Goal: Task Accomplishment & Management: Manage account settings

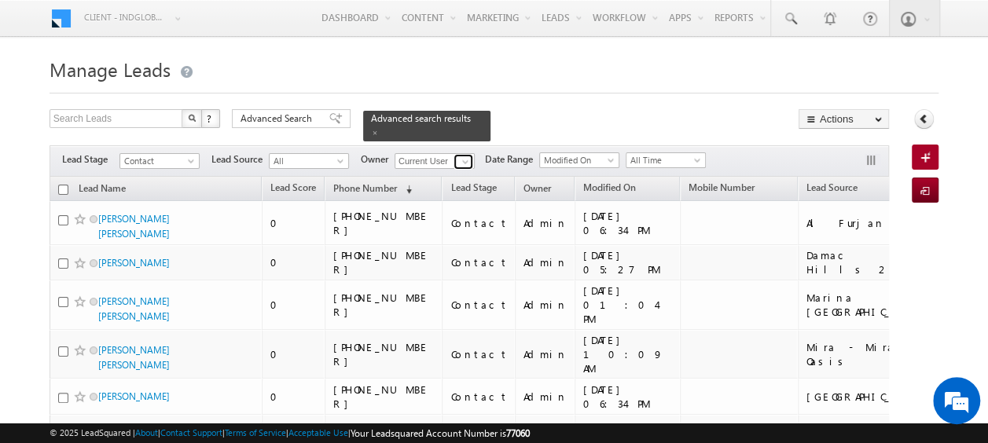
click at [462, 156] on span at bounding box center [465, 162] width 13 height 13
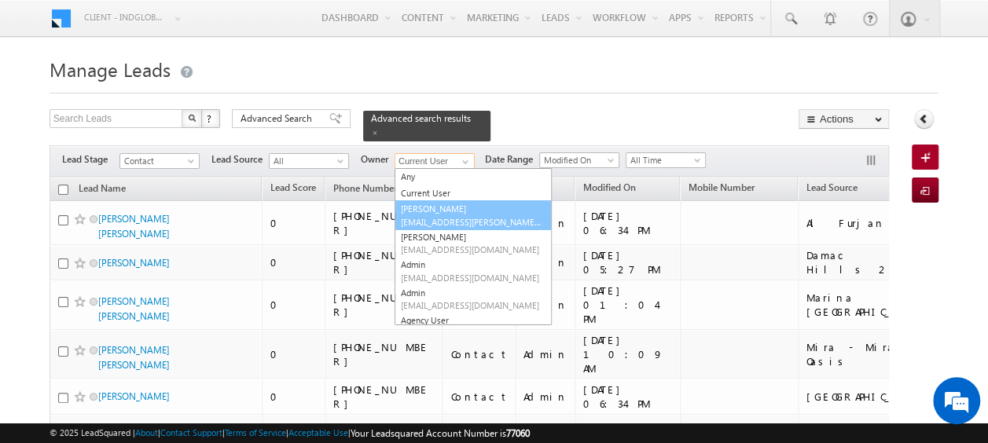
click at [447, 200] on link "Abhishek Dalal abhishek.dalal@indglobal.ae" at bounding box center [473, 215] width 157 height 30
type input "Abhishek Dalal"
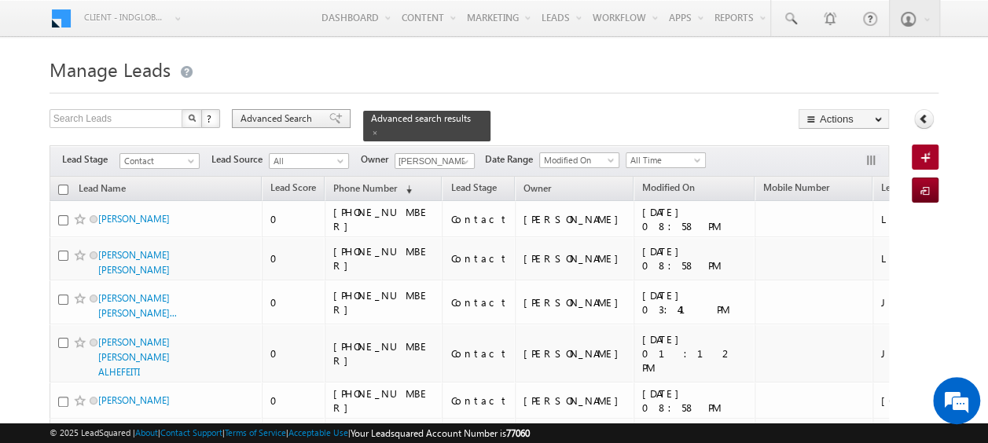
click at [298, 116] on span "Advanced Search" at bounding box center [279, 119] width 76 height 14
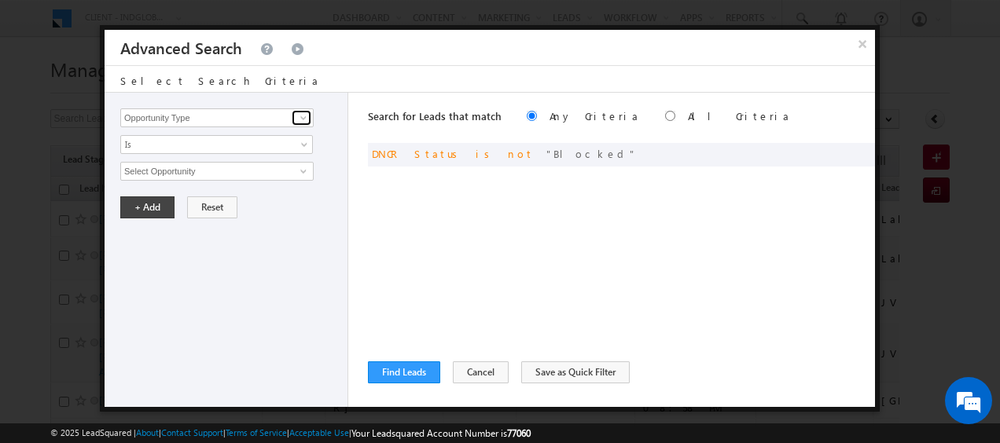
click at [299, 116] on span at bounding box center [303, 118] width 13 height 13
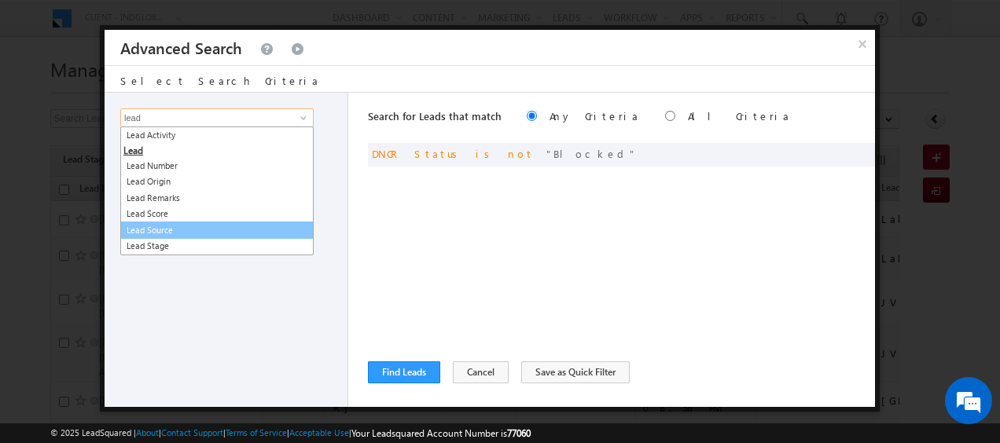
click at [168, 225] on link "Lead Source" at bounding box center [216, 231] width 193 height 18
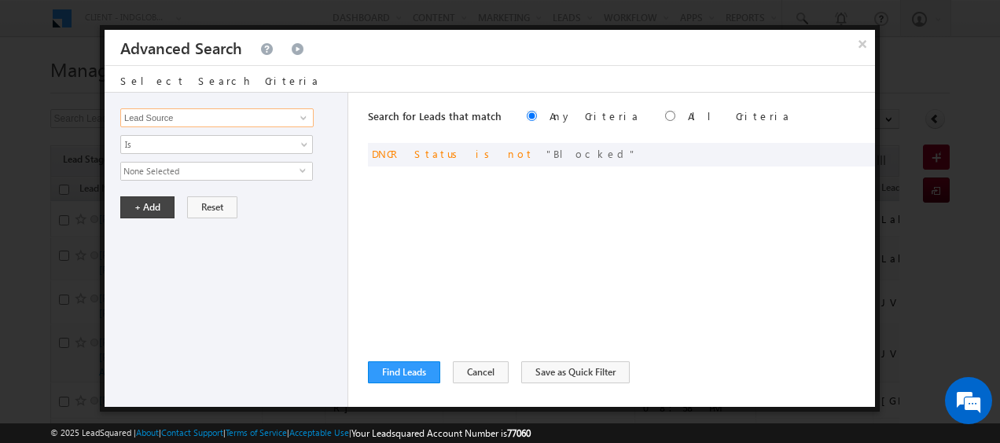
type input "Lead Source"
click at [285, 172] on span "None Selected" at bounding box center [210, 171] width 178 height 17
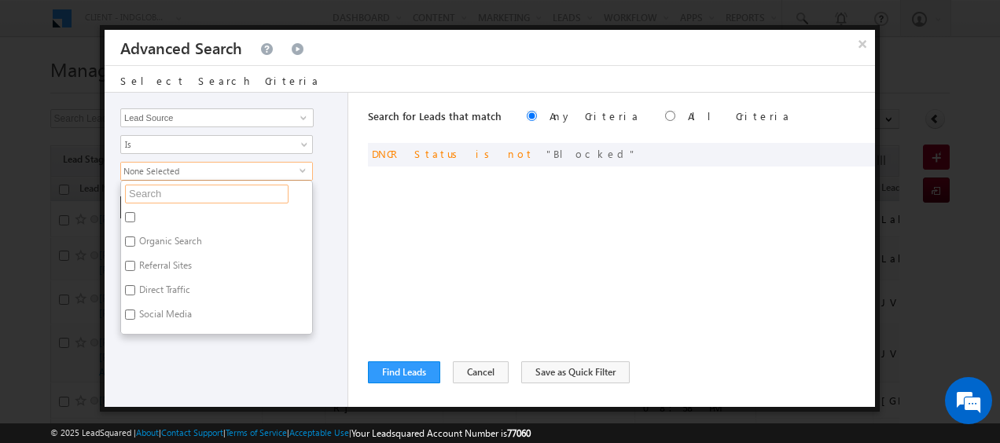
click at [190, 193] on input "text" at bounding box center [207, 194] width 164 height 19
type input "jv"
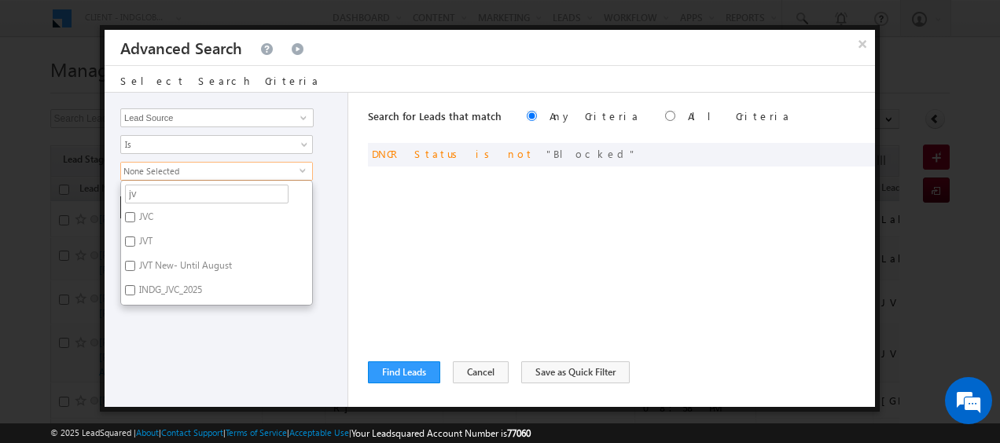
click at [171, 213] on li "JVT" at bounding box center [216, 220] width 191 height 24
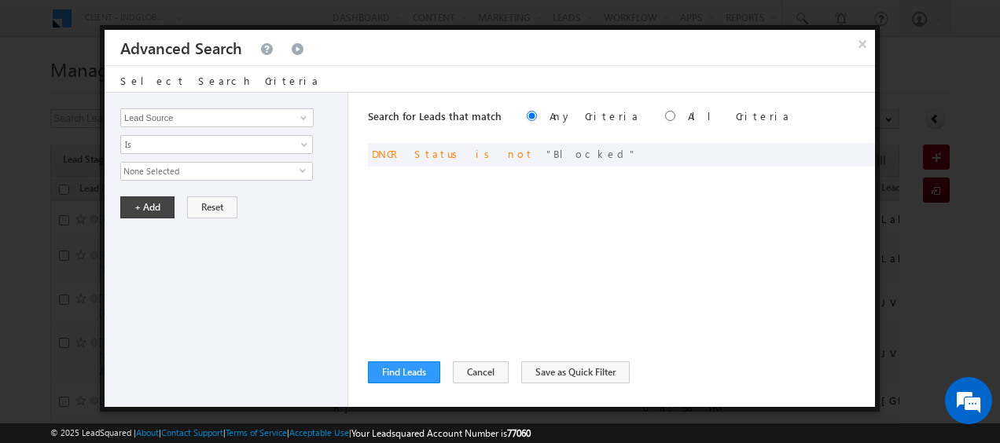
click at [204, 168] on span "None Selected" at bounding box center [210, 171] width 178 height 17
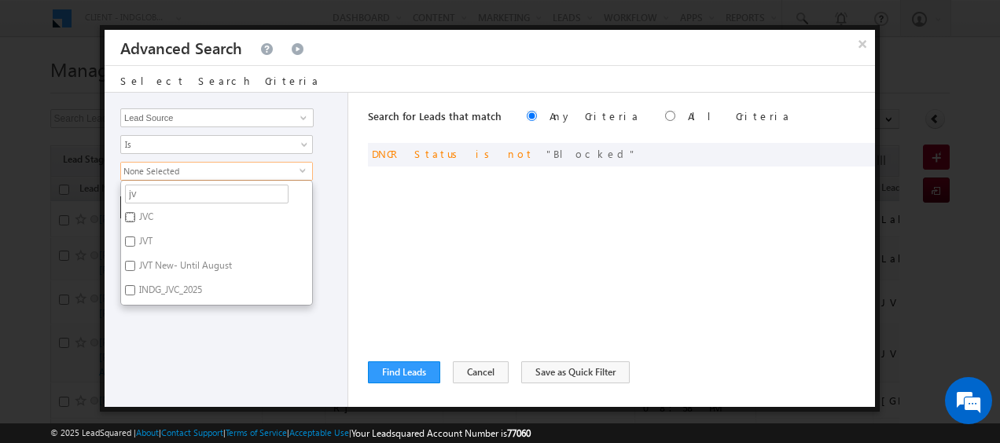
click at [128, 215] on input "JVC" at bounding box center [130, 217] width 10 height 10
checkbox input "true"
click at [130, 237] on input "JVT" at bounding box center [130, 242] width 10 height 10
checkbox input "true"
click at [171, 192] on input "jv" at bounding box center [207, 194] width 164 height 19
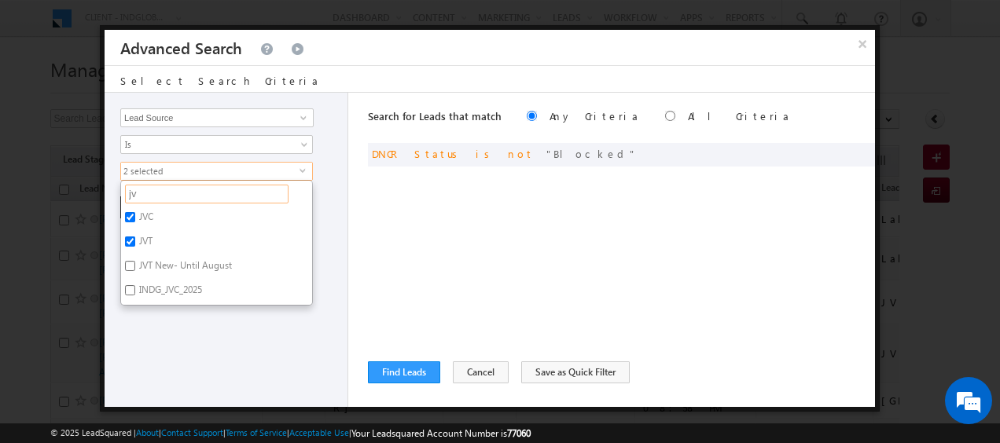
type input "j"
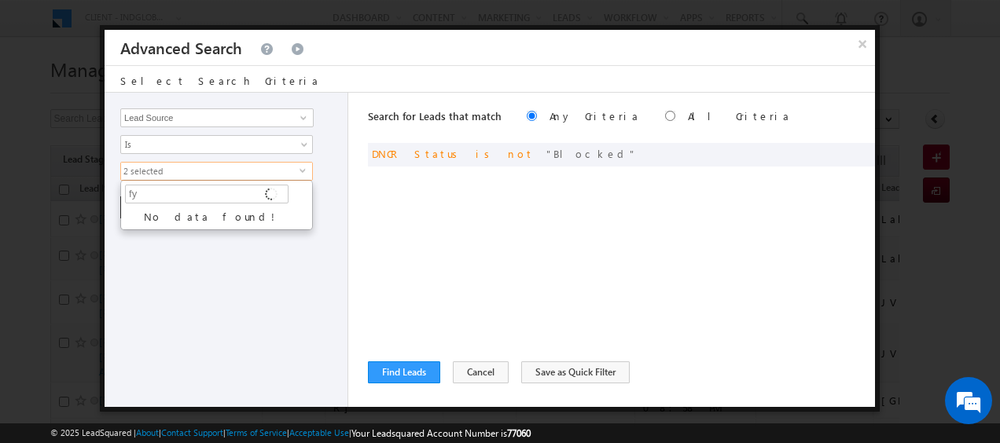
type input "f"
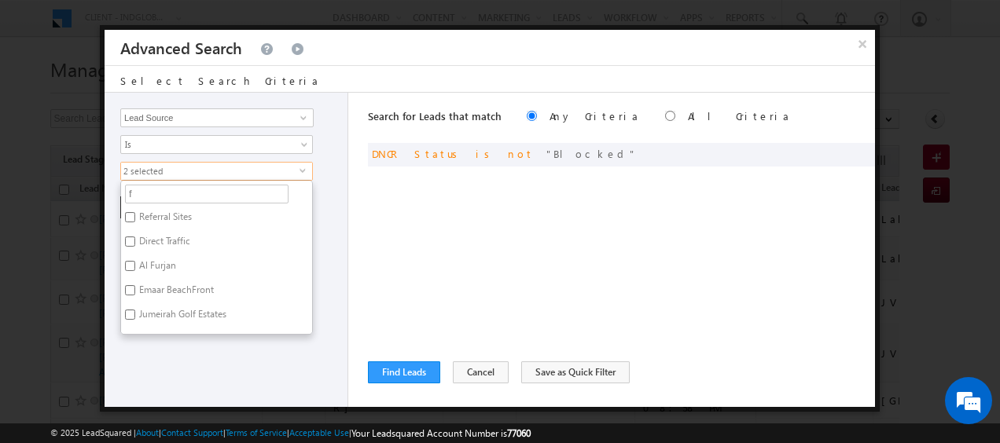
type input "fu"
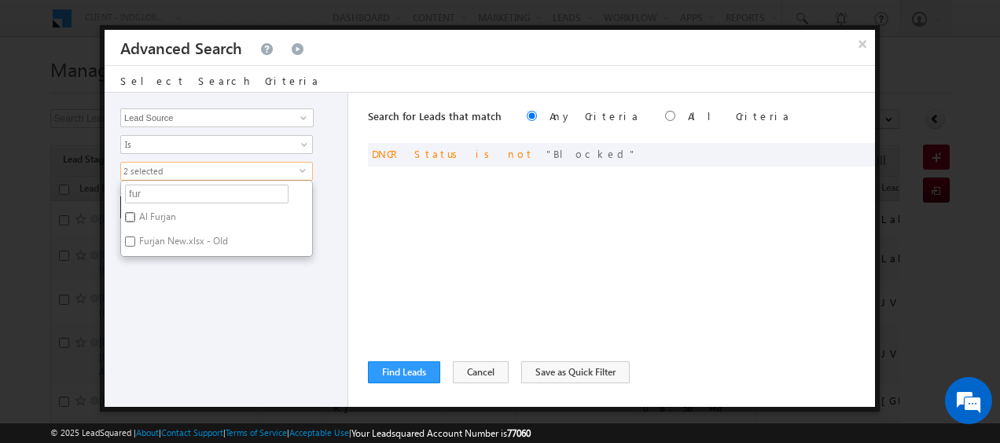
click at [126, 217] on input "Al Furjan" at bounding box center [130, 217] width 10 height 10
checkbox input "true"
click at [137, 240] on label "Furjan New.xlsx - Old" at bounding box center [182, 244] width 123 height 24
click at [135, 240] on input "Furjan New.xlsx - Old" at bounding box center [130, 242] width 10 height 10
checkbox input "true"
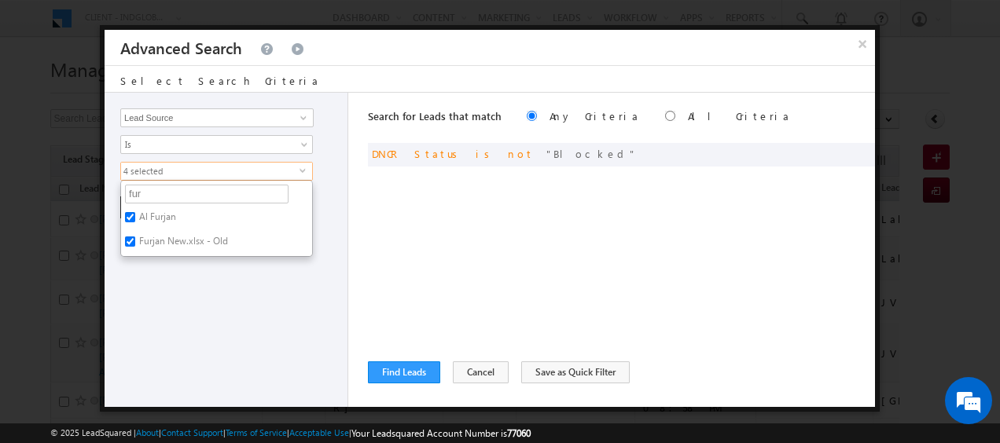
click at [335, 223] on div "Opportunity Type Lead Activity Task Sales Group Prospect Id Address 1 Address 2…" at bounding box center [227, 250] width 244 height 314
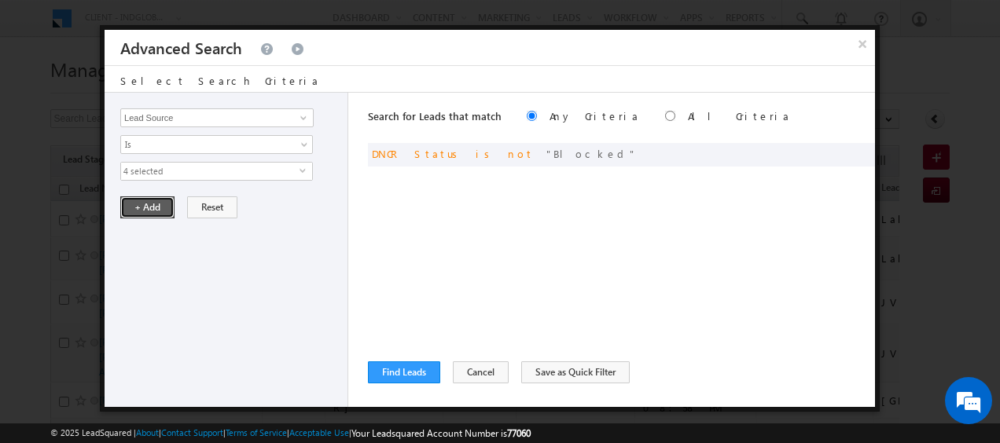
click at [142, 206] on button "+ Add" at bounding box center [147, 208] width 54 height 22
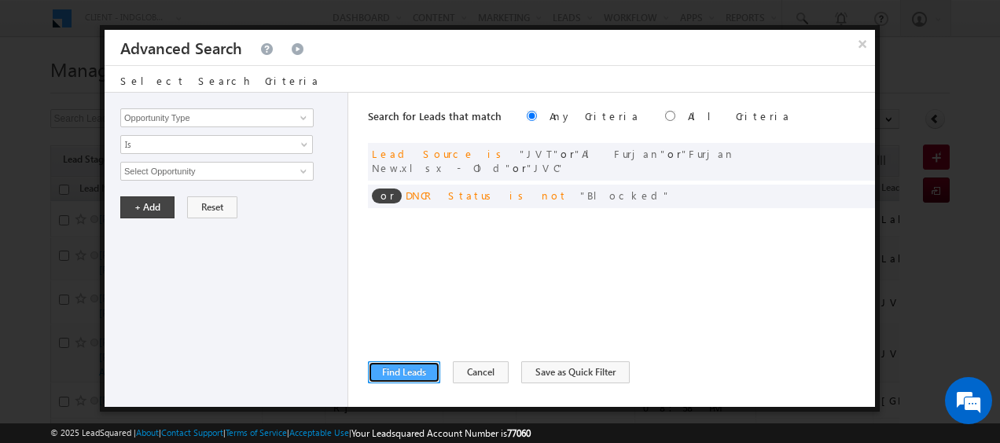
click at [407, 374] on button "Find Leads" at bounding box center [404, 373] width 72 height 22
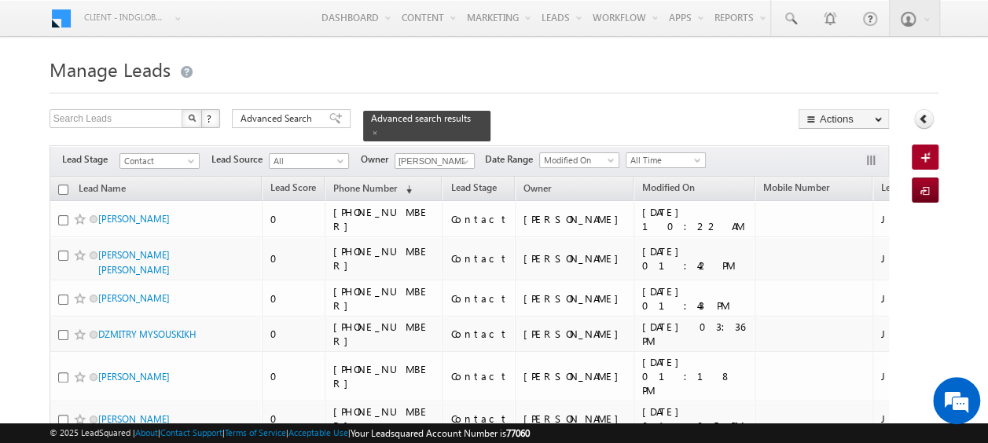
click at [64, 185] on input "checkbox" at bounding box center [63, 190] width 10 height 10
checkbox input "true"
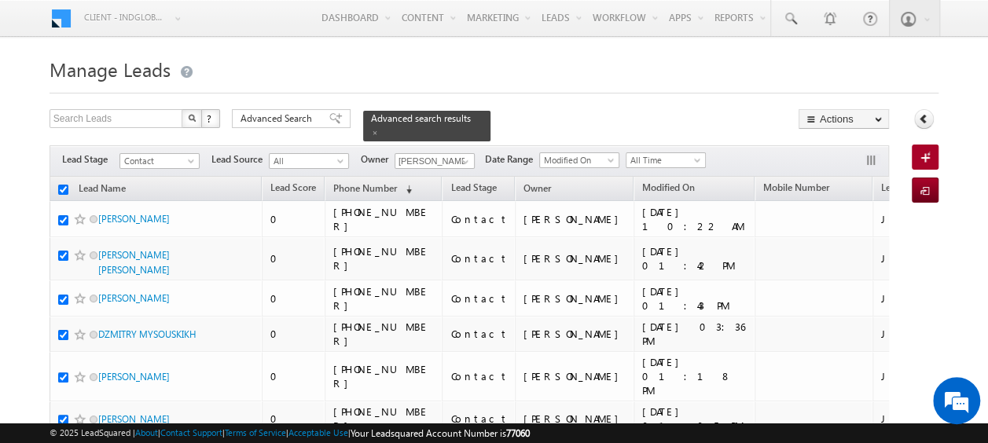
checkbox input "true"
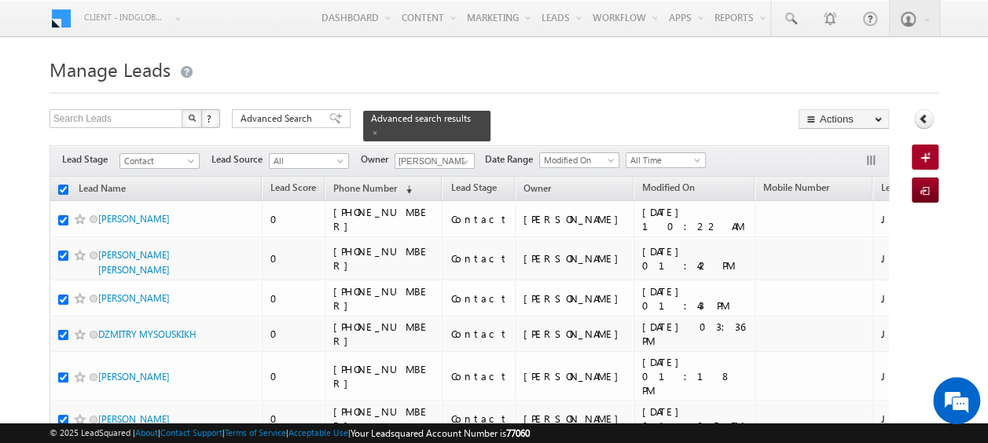
checkbox input "true"
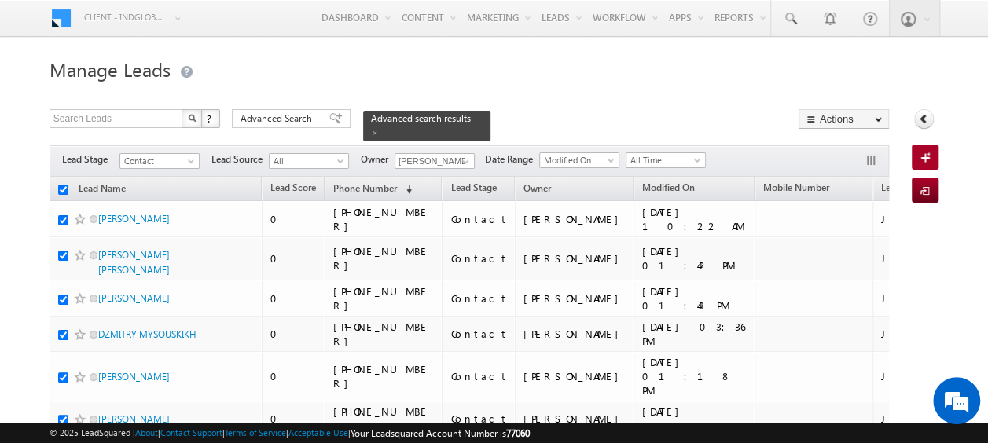
checkbox input "true"
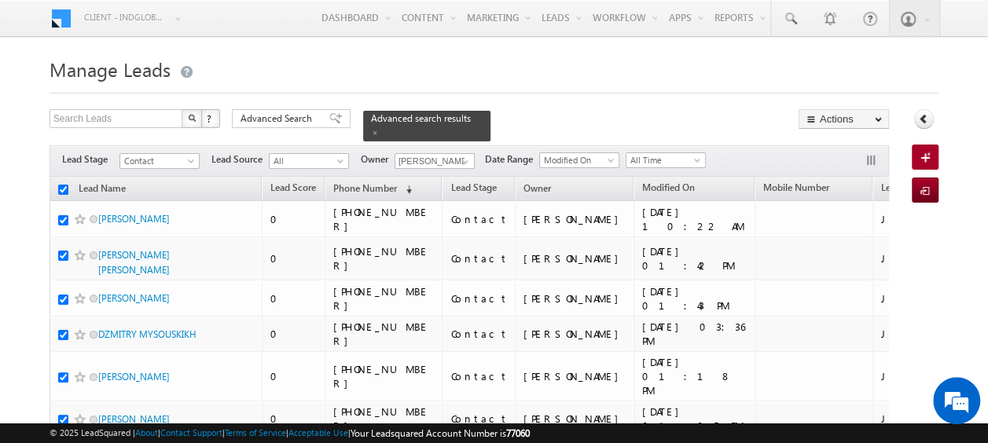
checkbox input "true"
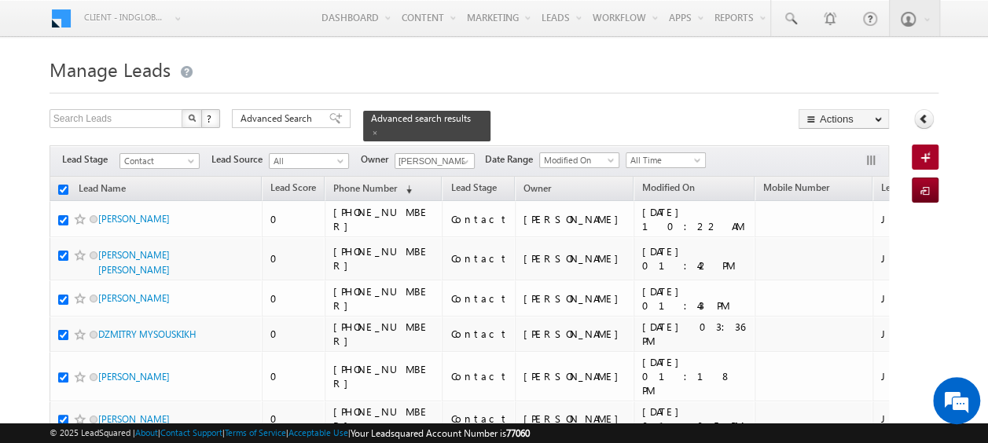
checkbox input "true"
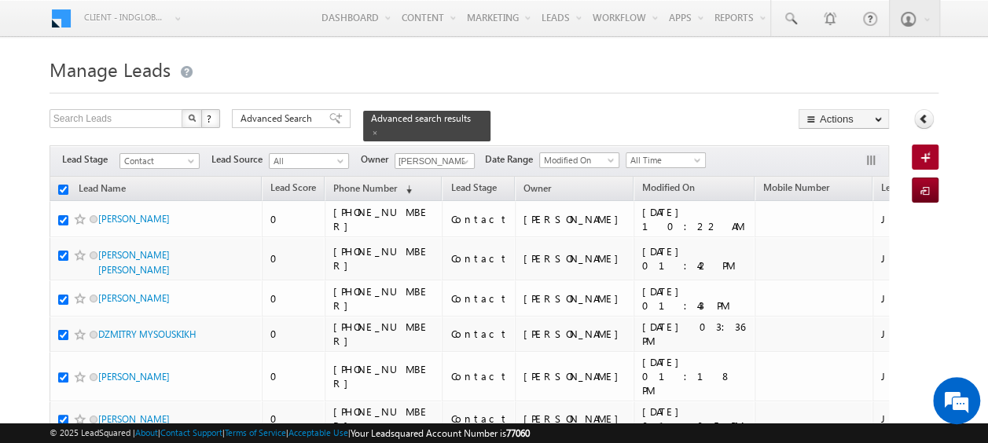
checkbox input "true"
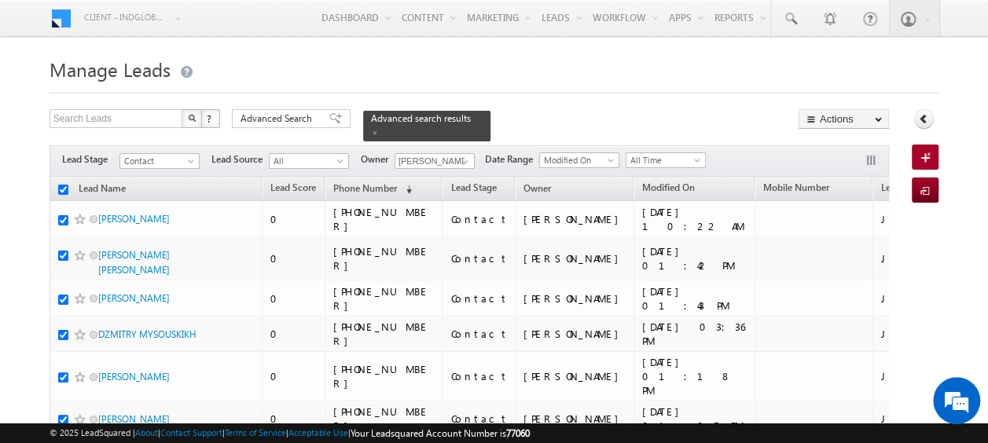
checkbox input "true"
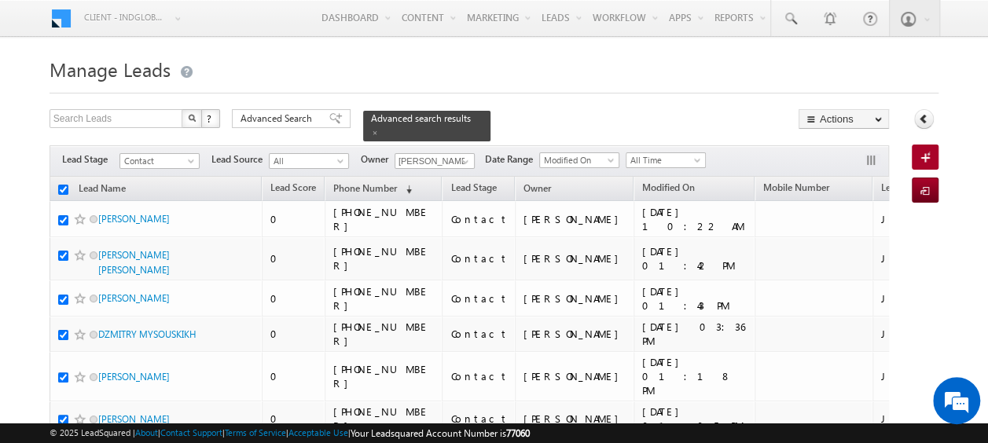
checkbox input "true"
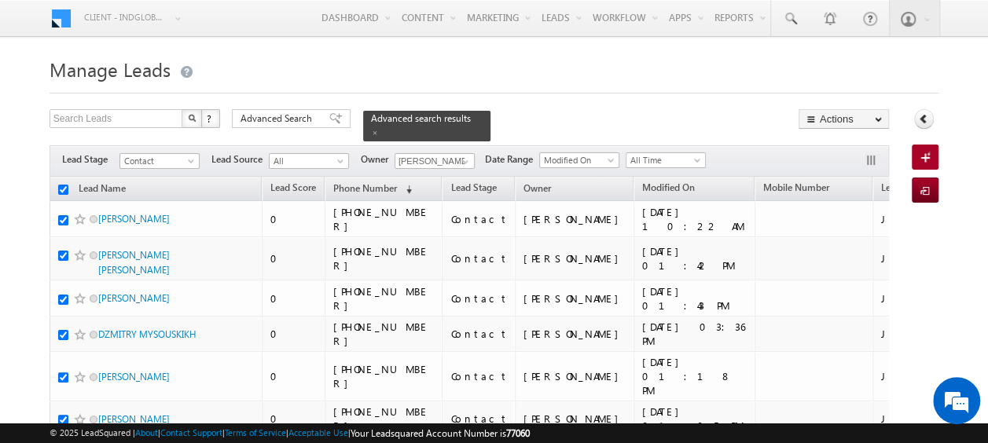
checkbox input "true"
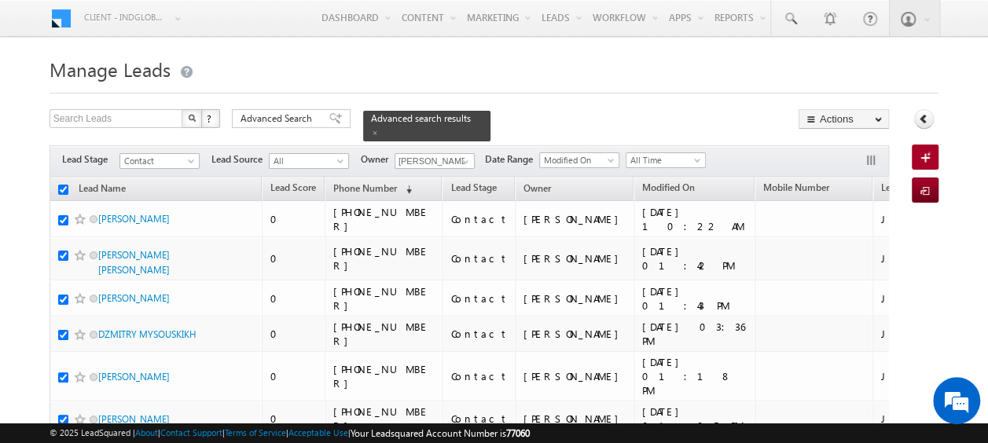
checkbox input "true"
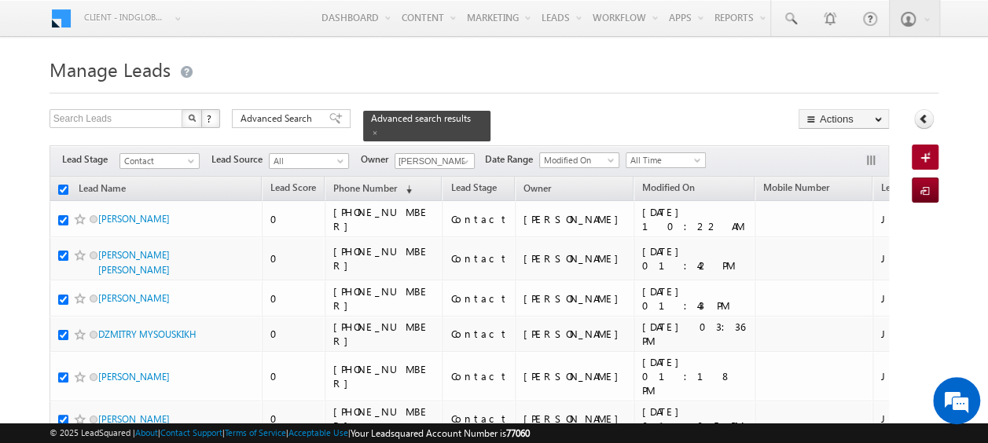
checkbox input "true"
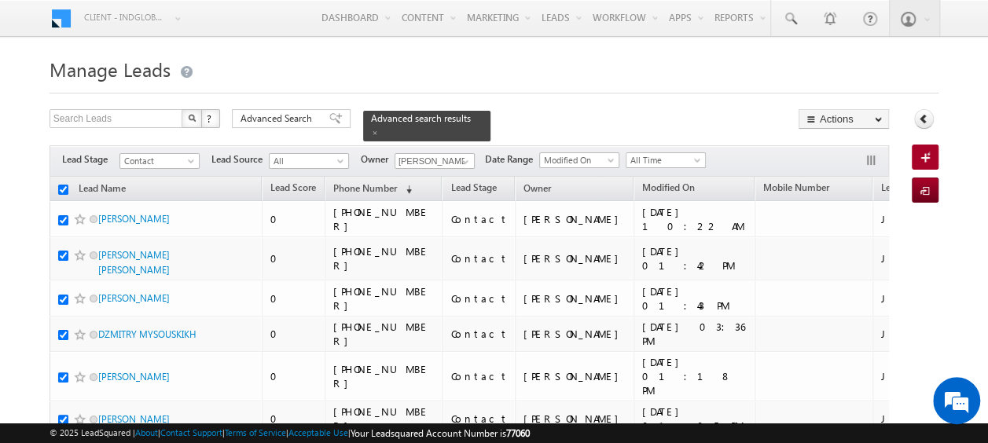
checkbox input "true"
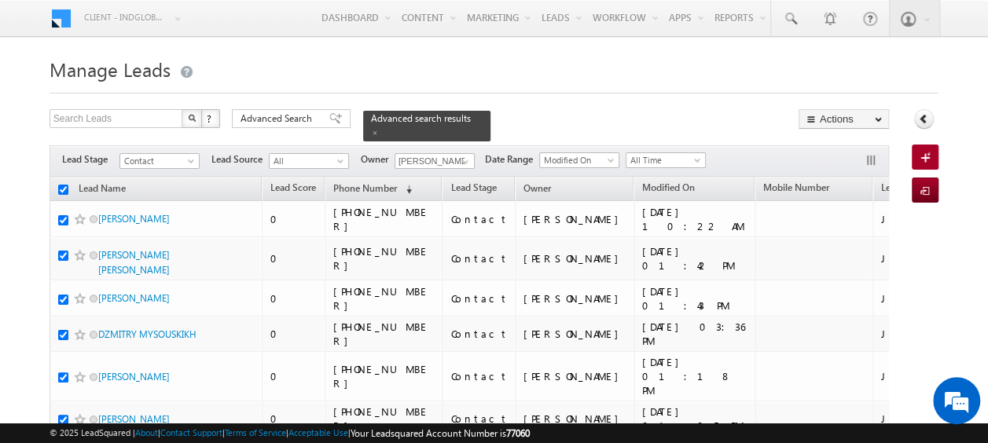
checkbox input "true"
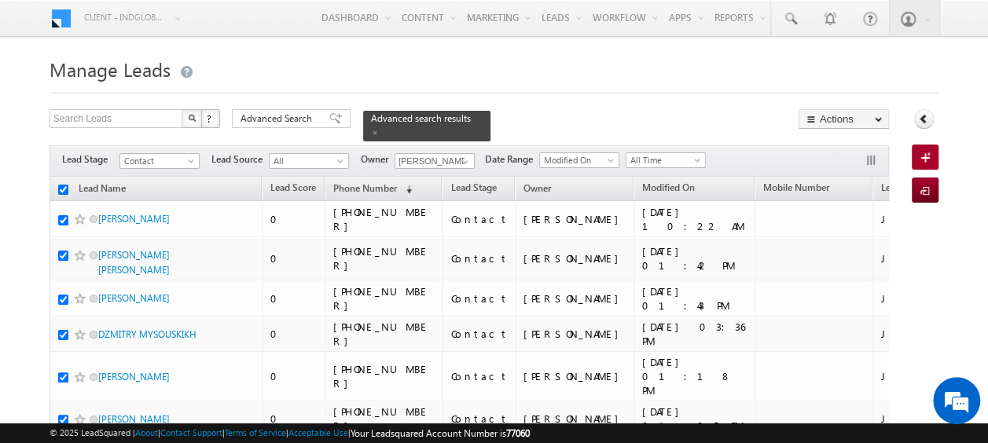
checkbox input "true"
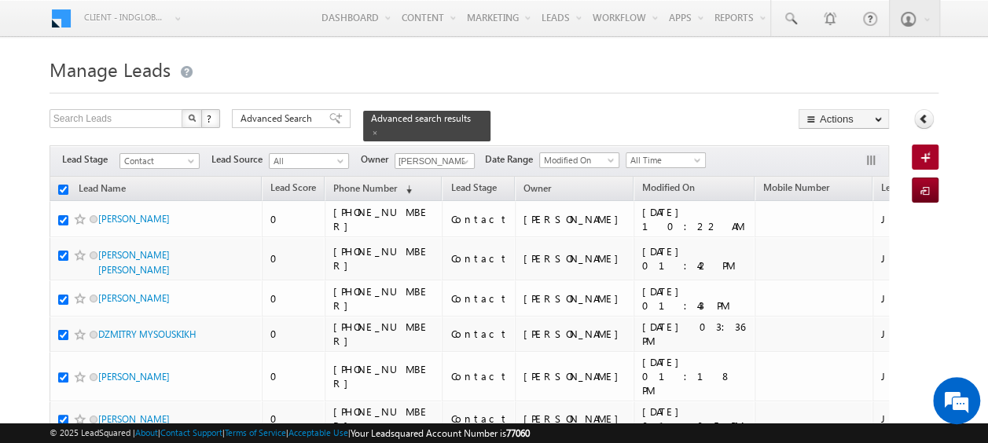
checkbox input "true"
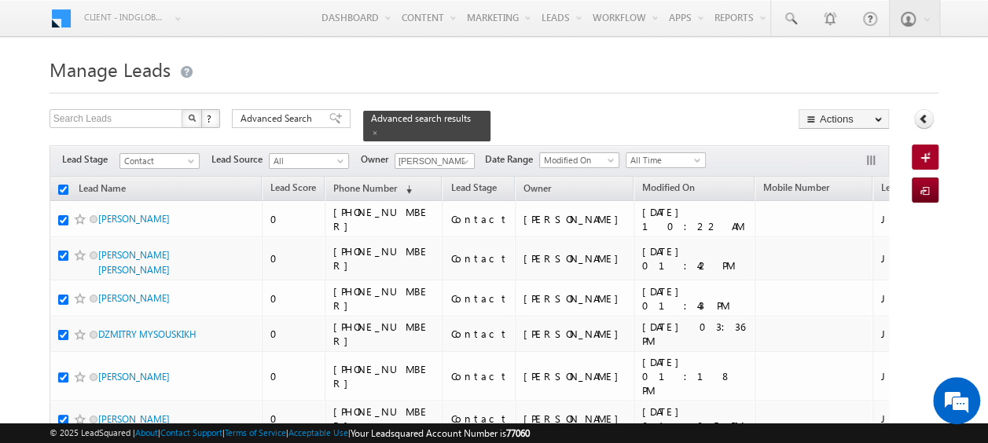
checkbox input "true"
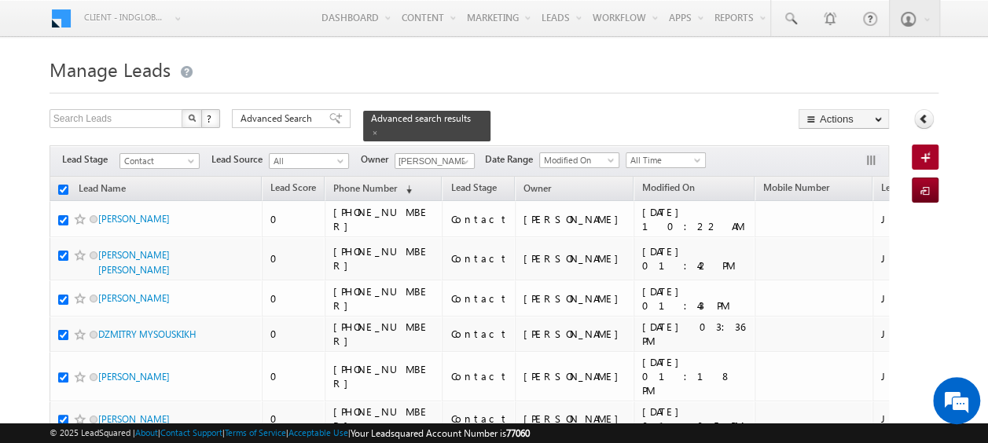
checkbox input "true"
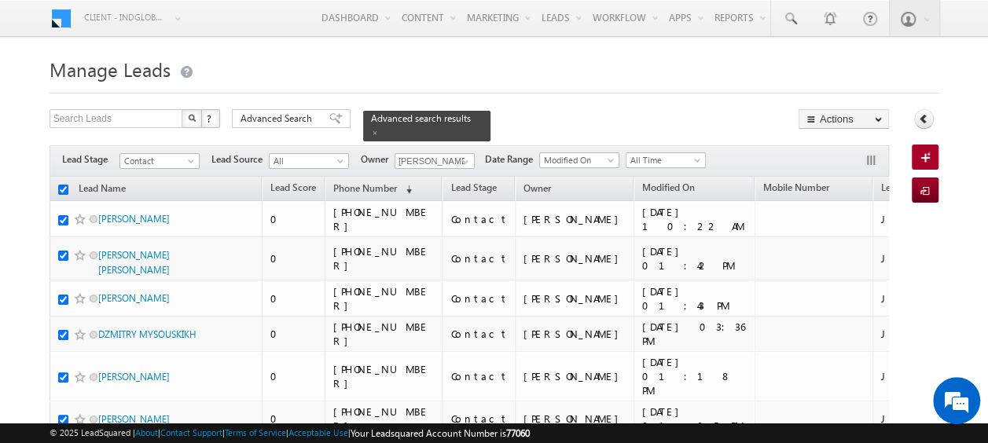
checkbox input "true"
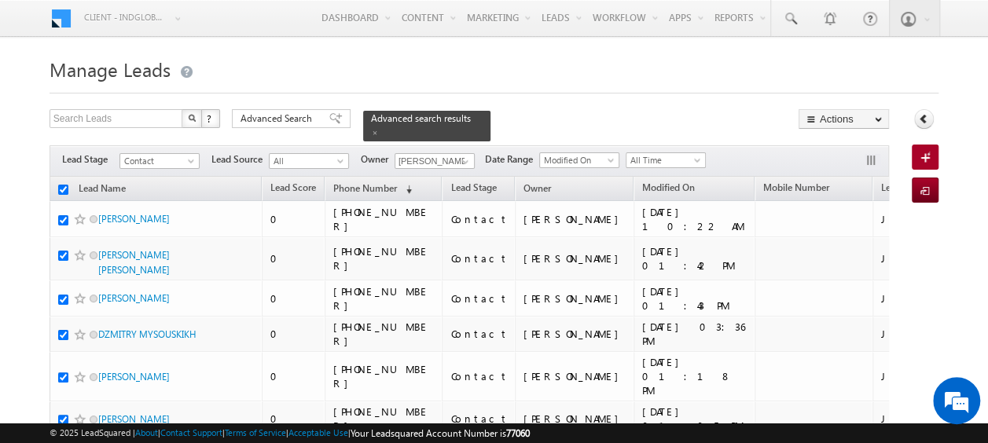
checkbox input "true"
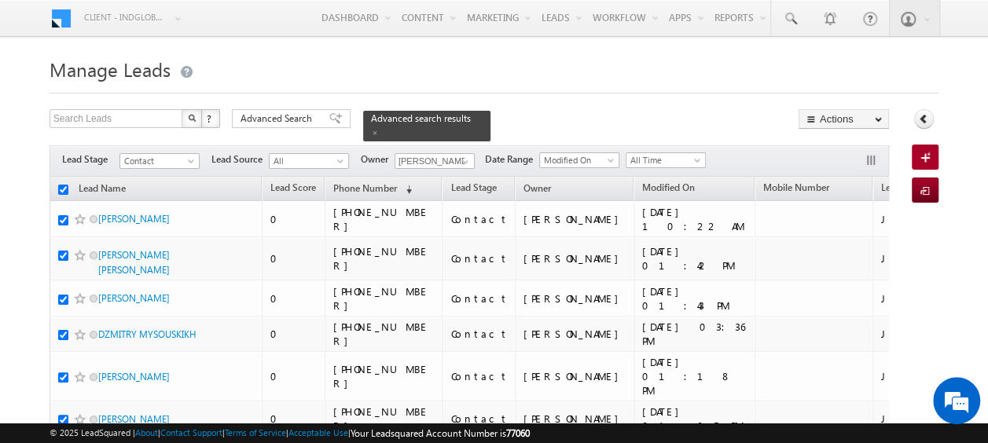
checkbox input "true"
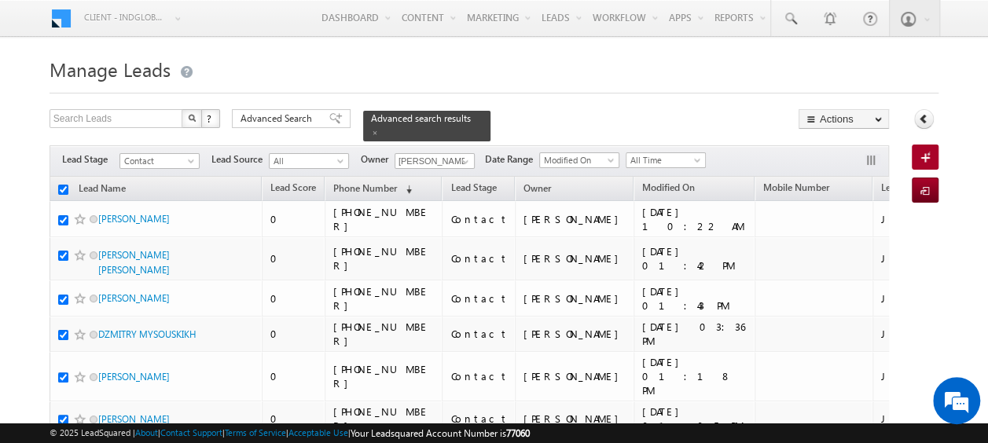
checkbox input "true"
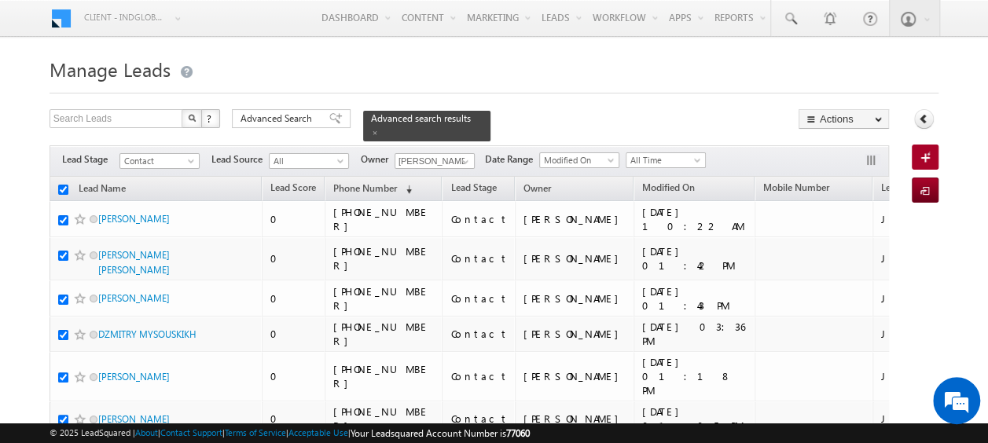
checkbox input "true"
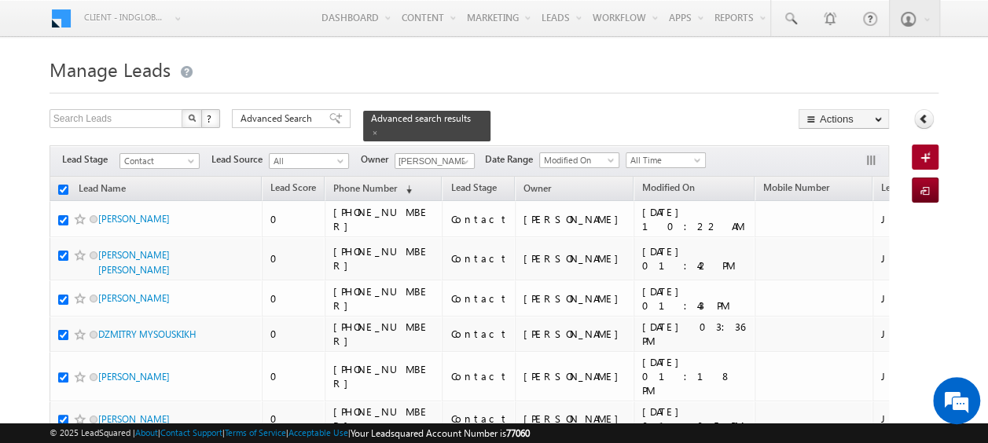
checkbox input "true"
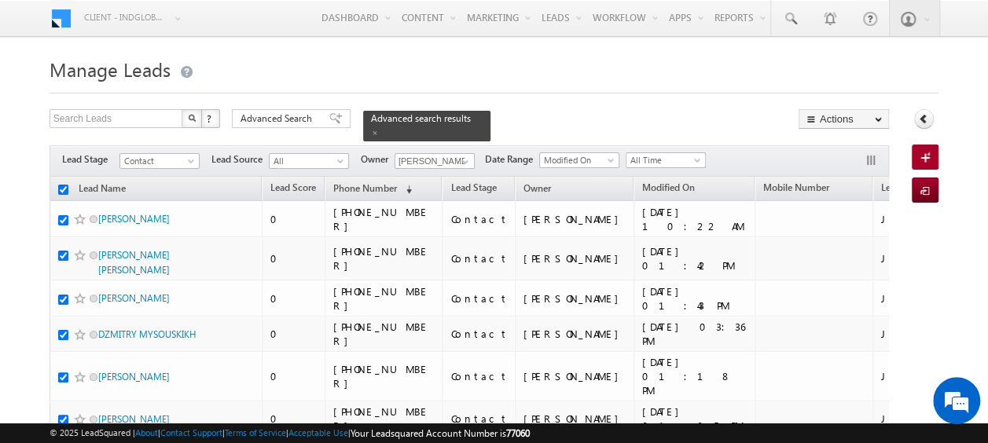
checkbox input "true"
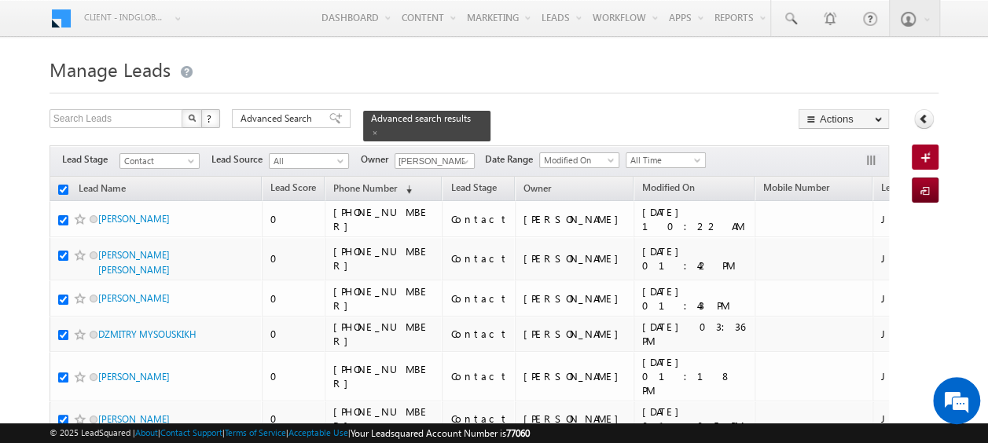
checkbox input "true"
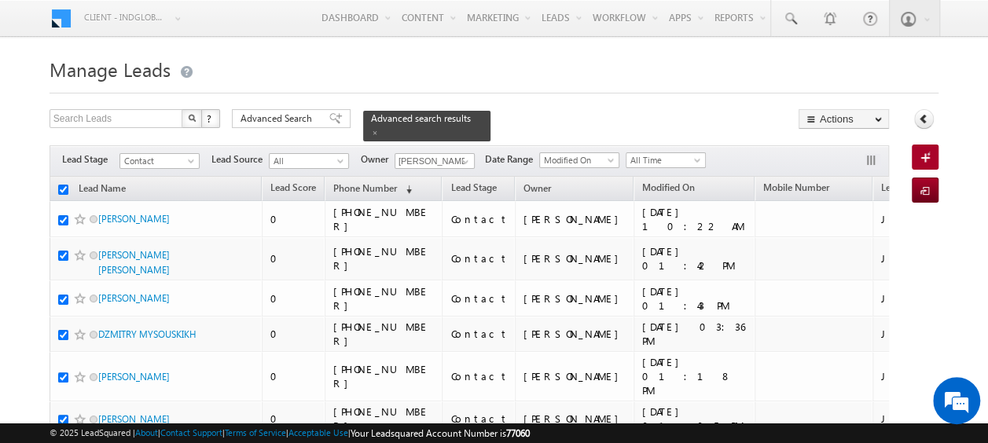
checkbox input "true"
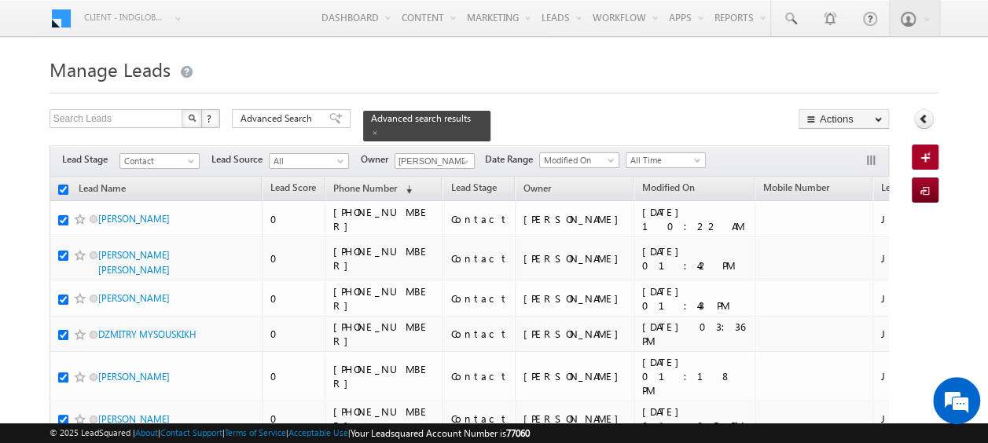
checkbox input "true"
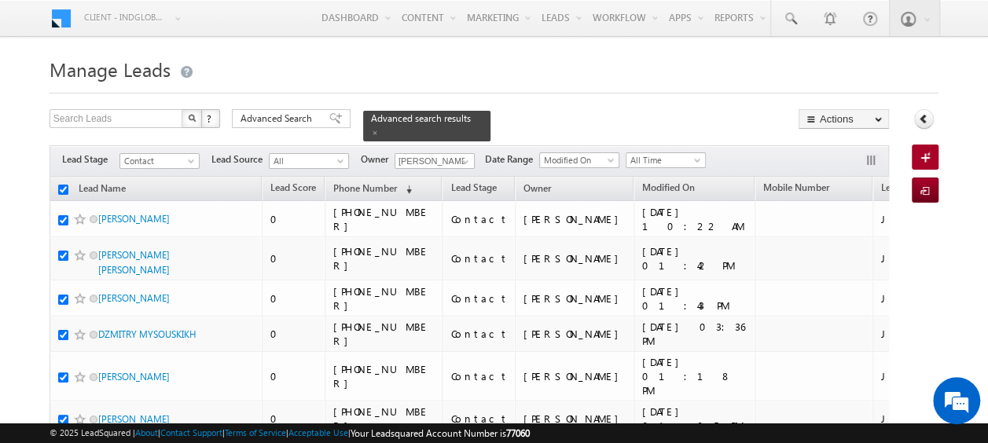
checkbox input "true"
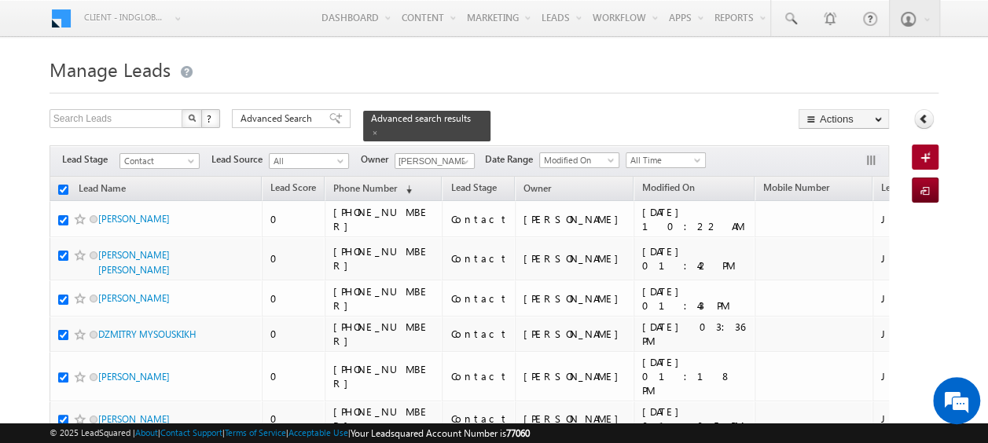
checkbox input "true"
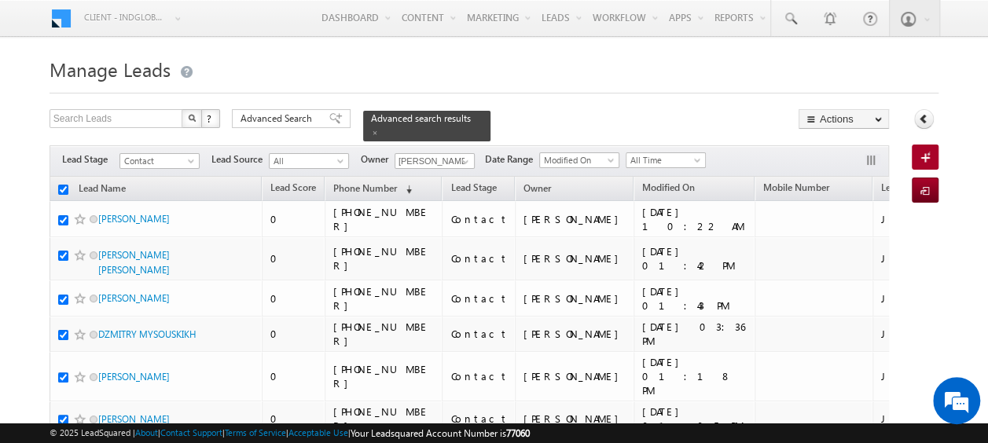
checkbox input "true"
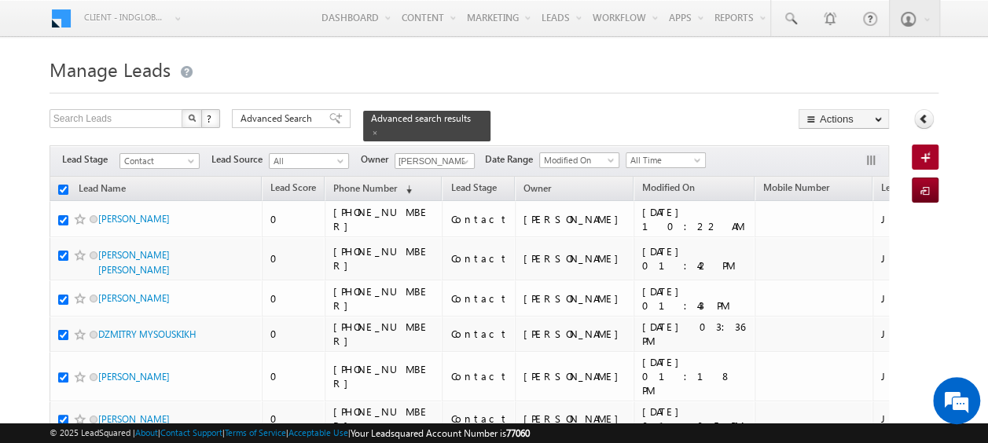
checkbox input "true"
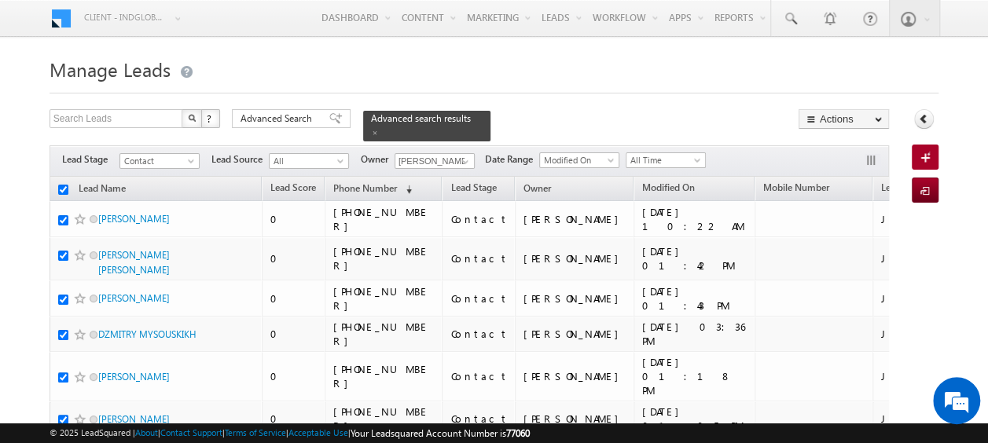
checkbox input "true"
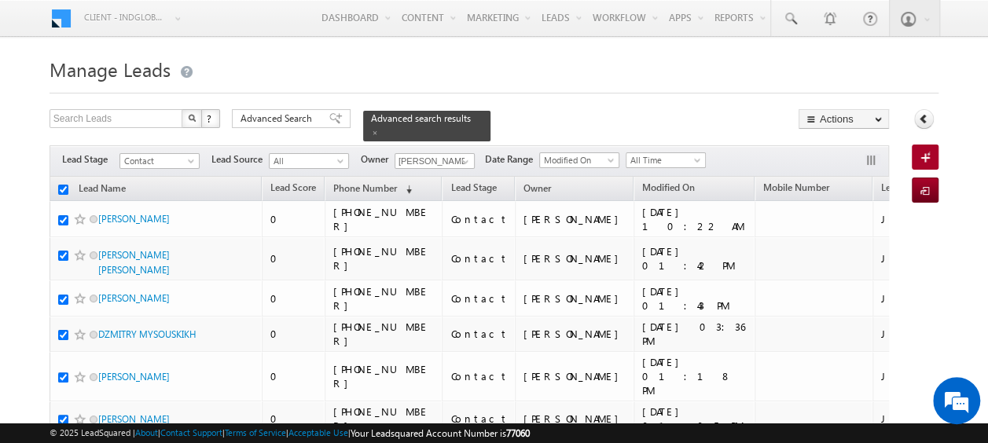
checkbox input "true"
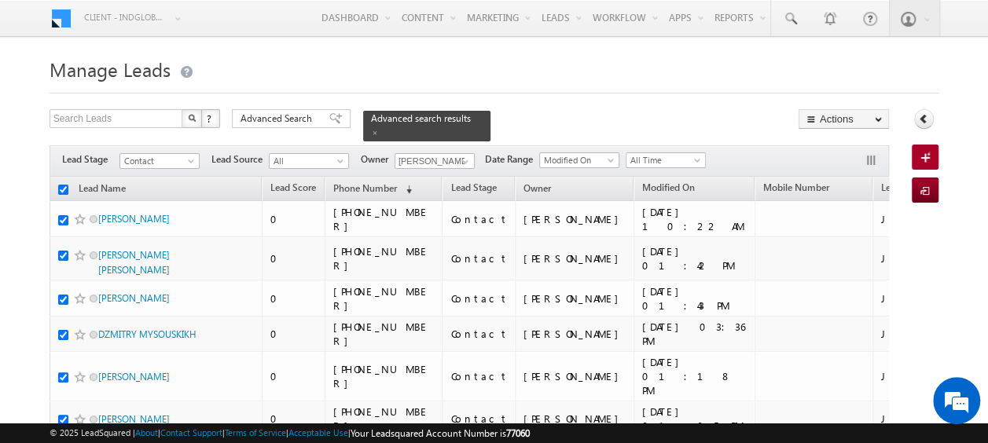
checkbox input "true"
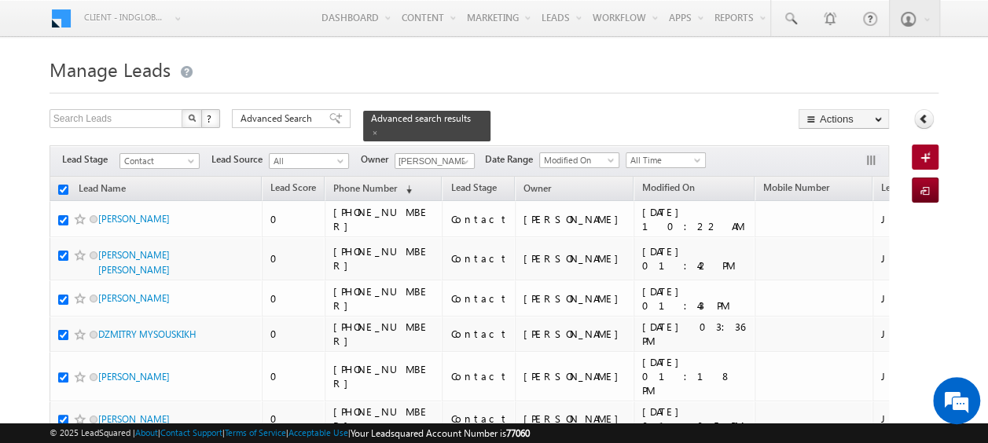
checkbox input "true"
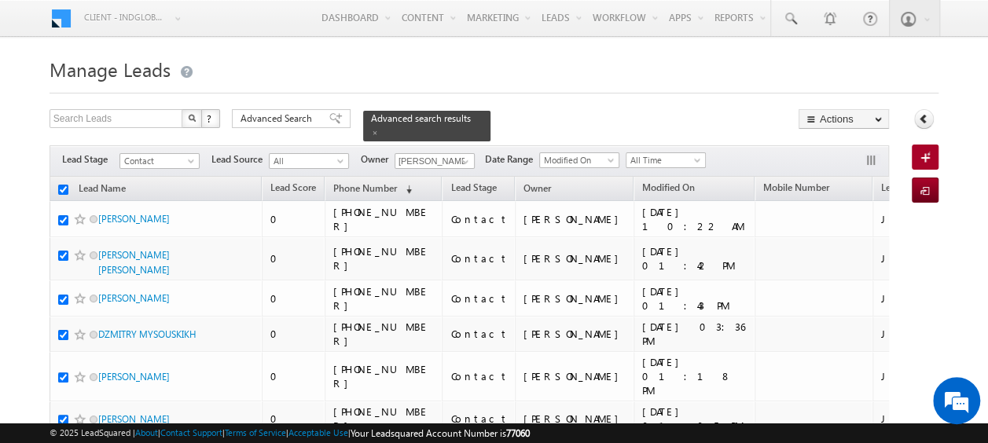
checkbox input "true"
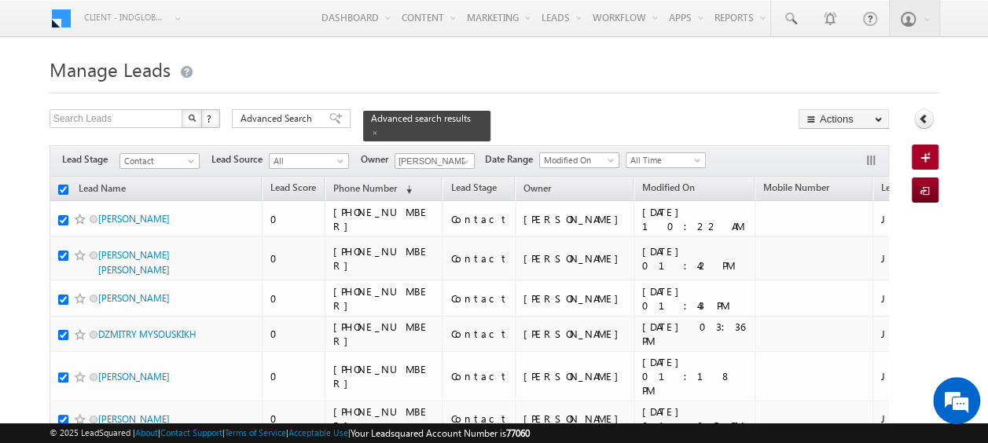
checkbox input "true"
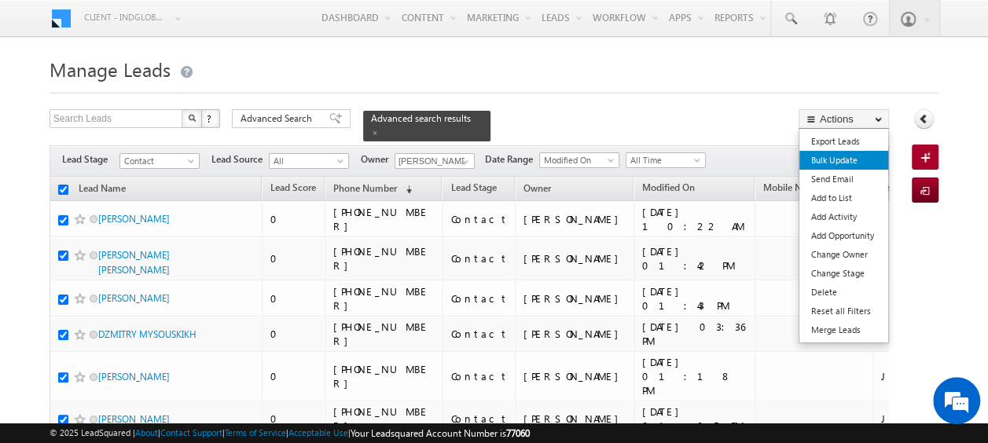
click at [843, 164] on link "Bulk Update" at bounding box center [844, 160] width 89 height 19
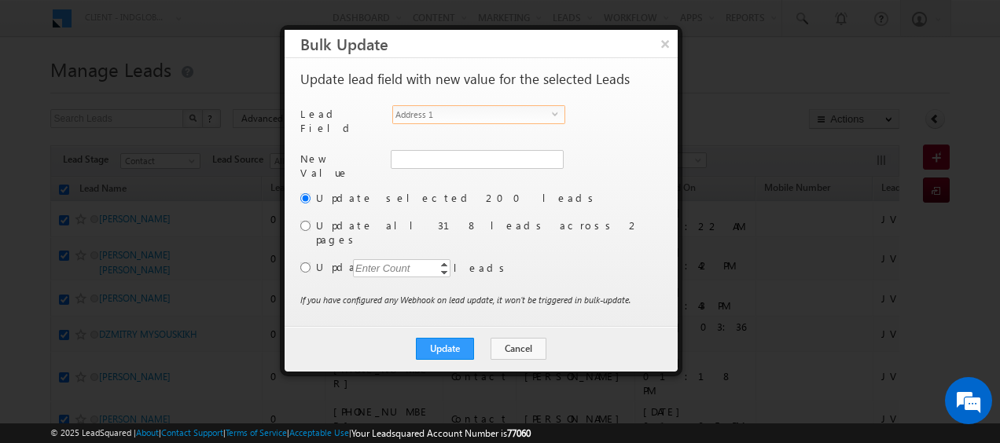
click at [553, 113] on span "select" at bounding box center [558, 113] width 13 height 7
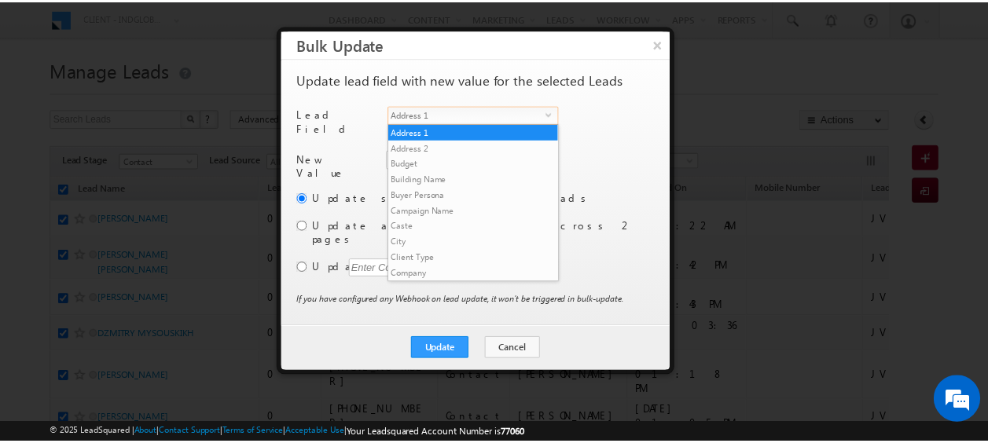
scroll to position [598, 0]
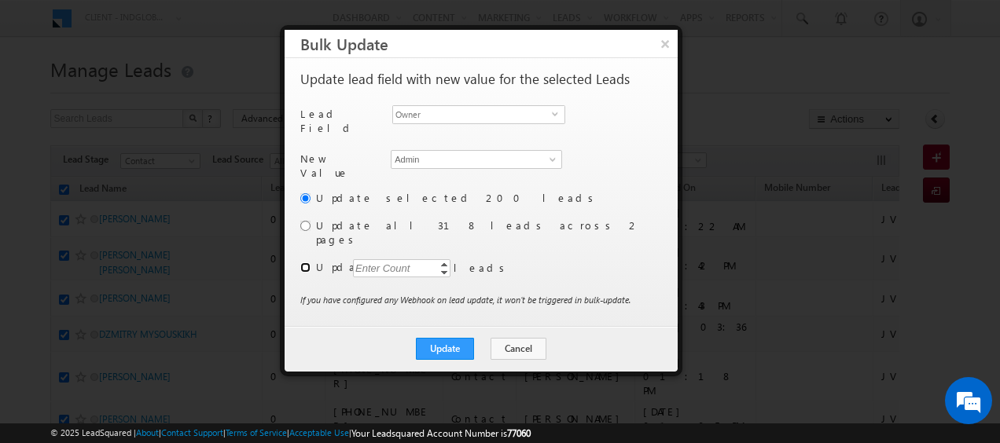
click at [310, 263] on input "radio" at bounding box center [305, 268] width 10 height 10
click at [366, 259] on div "Enter Count" at bounding box center [383, 268] width 60 height 18
click at [304, 193] on input "radio" at bounding box center [305, 198] width 10 height 10
click at [555, 158] on span at bounding box center [552, 159] width 13 height 13
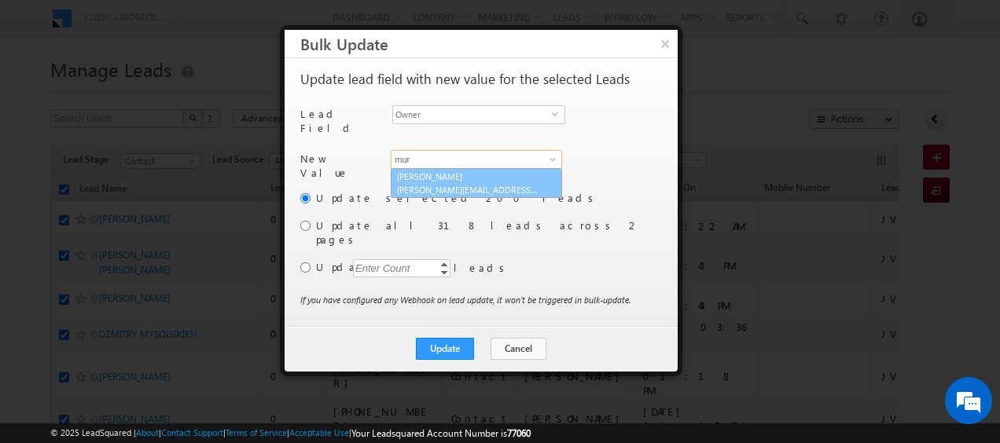
click at [486, 170] on link "Murari Sharma murari.sharma@indglobal.ae" at bounding box center [476, 183] width 171 height 30
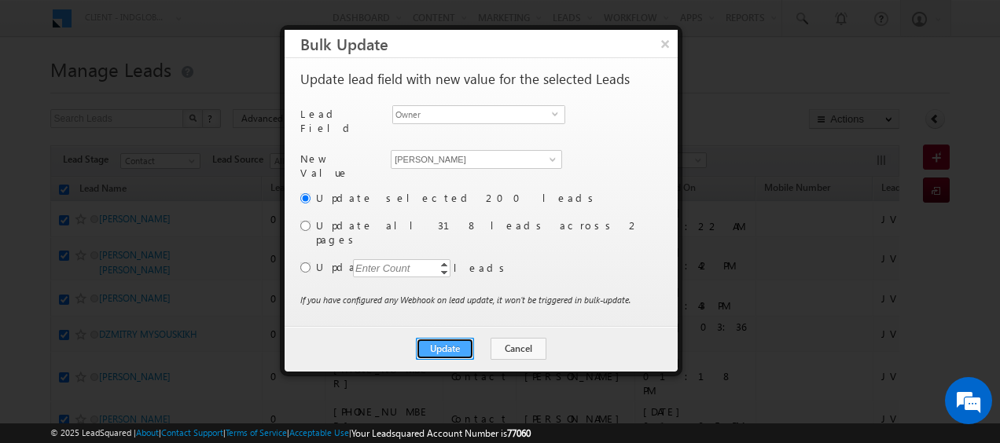
click at [440, 338] on button "Update" at bounding box center [445, 349] width 58 height 22
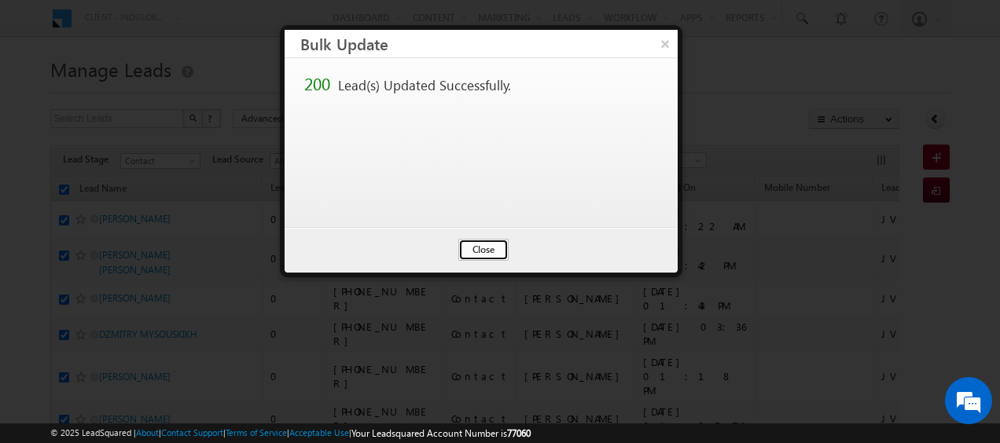
click at [493, 253] on button "Close" at bounding box center [483, 250] width 50 height 22
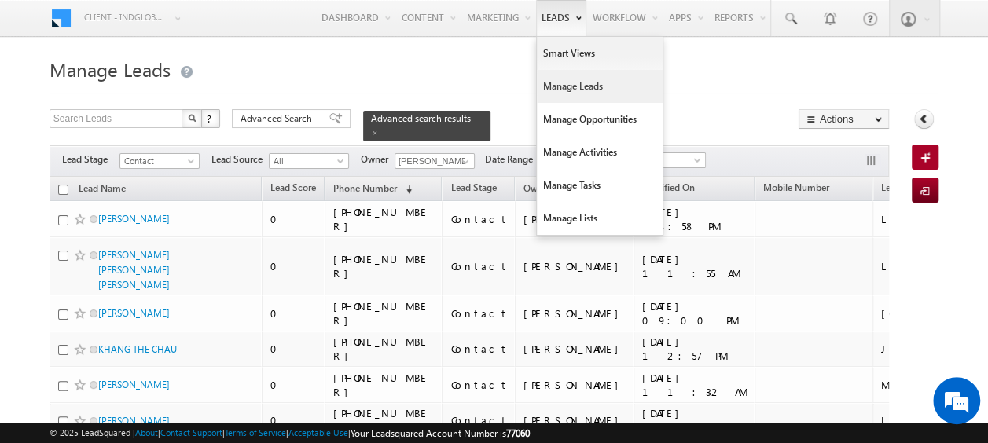
click at [564, 83] on link "Manage Leads" at bounding box center [600, 86] width 126 height 33
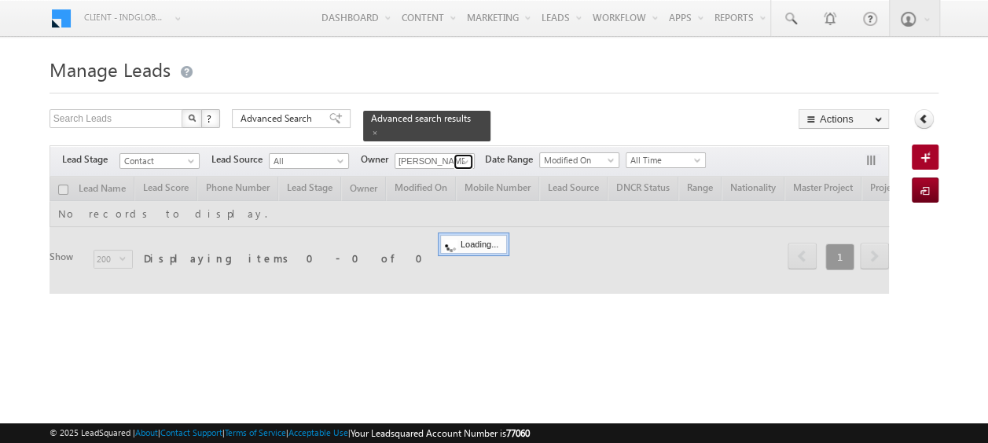
drag, startPoint x: 0, startPoint y: 0, endPoint x: 436, endPoint y: 171, distance: 468.5
click at [464, 156] on span at bounding box center [465, 162] width 13 height 13
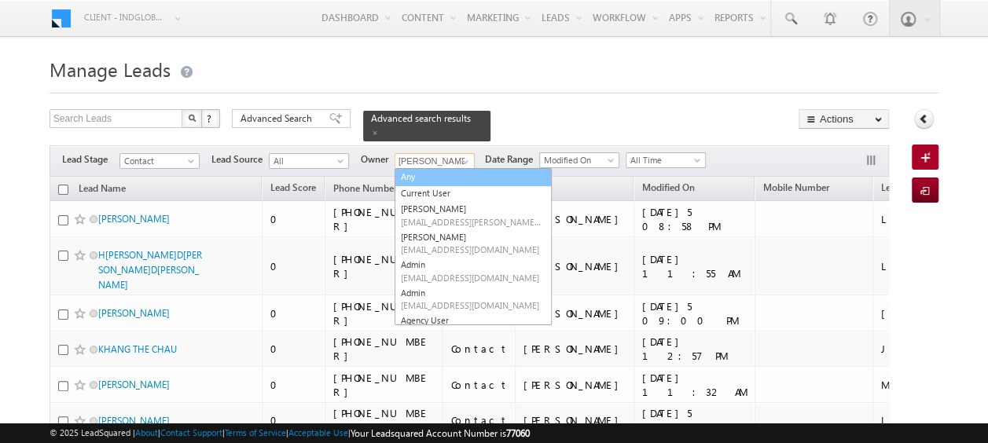
click at [424, 168] on link "Any" at bounding box center [473, 177] width 157 height 18
type input "Any"
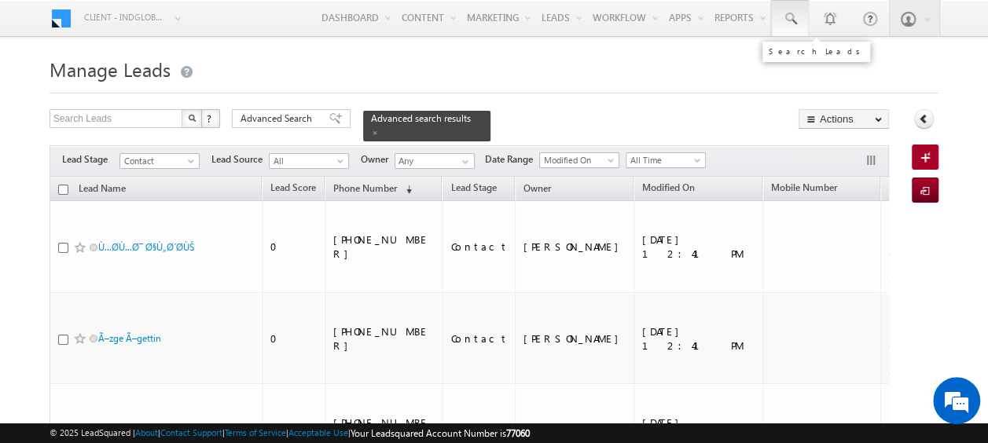
click at [802, 15] on link at bounding box center [790, 18] width 38 height 36
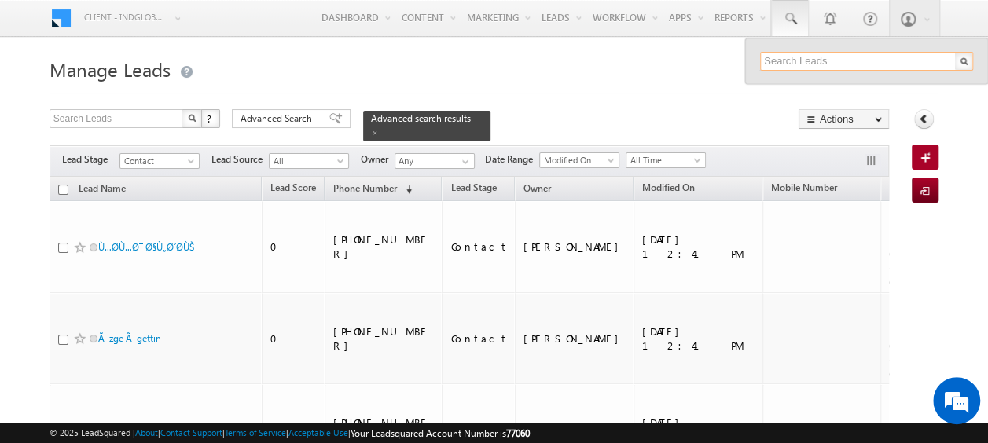
click at [814, 62] on input "text" at bounding box center [866, 61] width 213 height 19
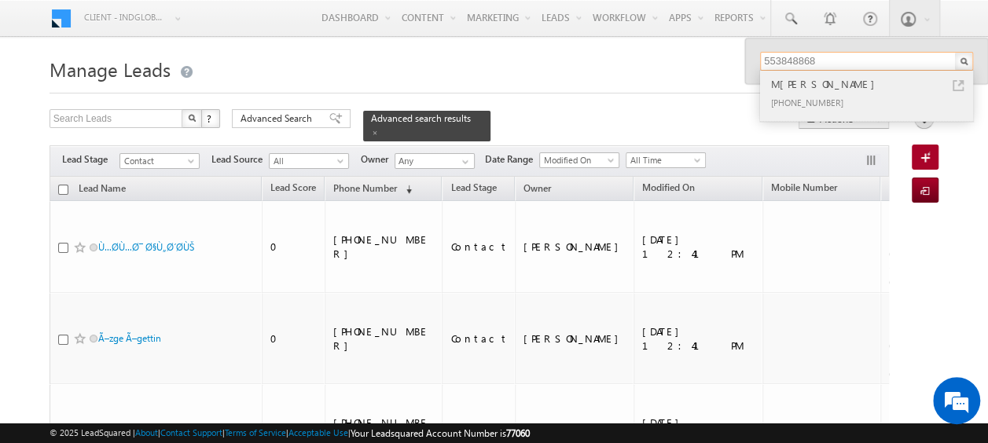
type input "553848868"
click at [811, 87] on div "[PERSON_NAME]" at bounding box center [873, 83] width 211 height 17
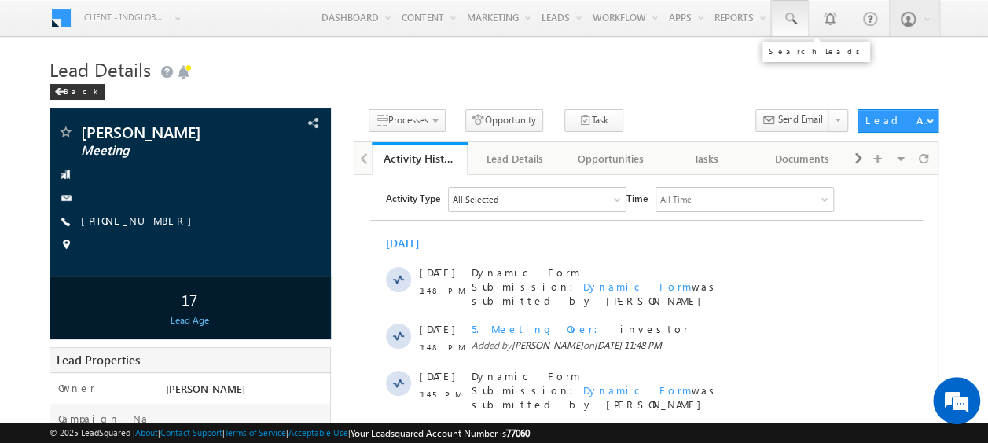
click at [785, 11] on span at bounding box center [790, 19] width 16 height 16
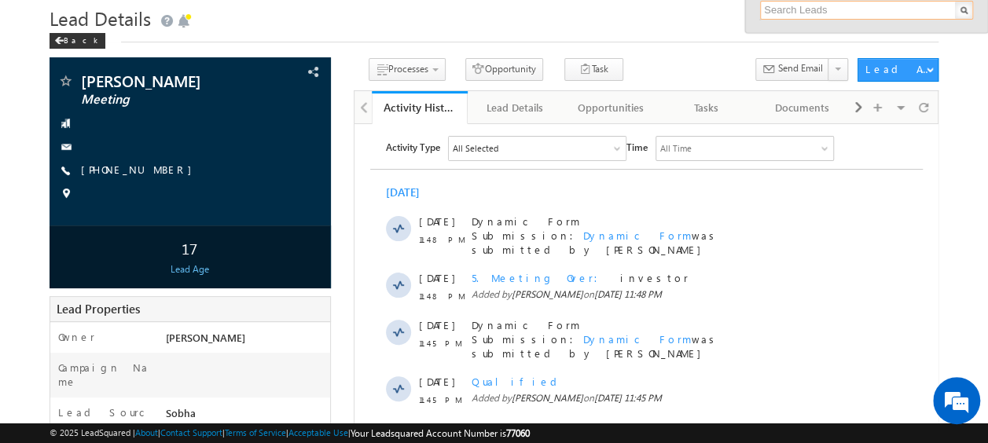
scroll to position [48, 0]
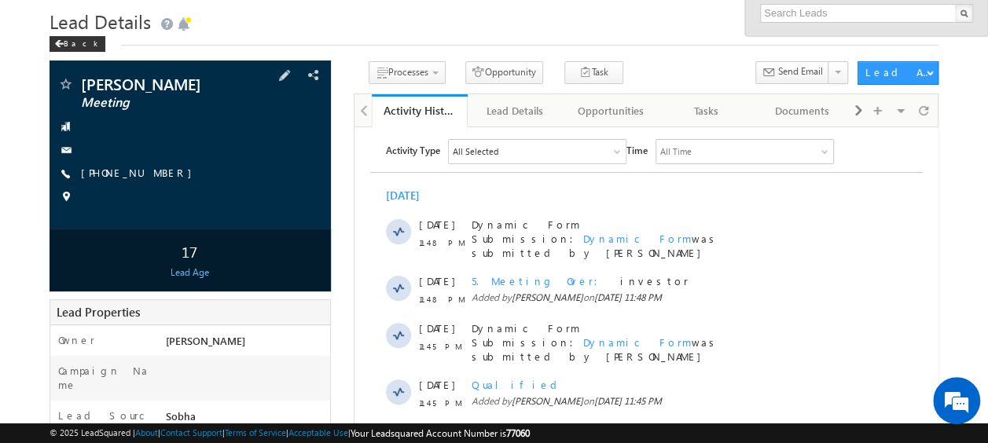
drag, startPoint x: 163, startPoint y: 173, endPoint x: 183, endPoint y: 175, distance: 20.5
click at [183, 175] on div "[PHONE_NUMBER]" at bounding box center [190, 174] width 266 height 16
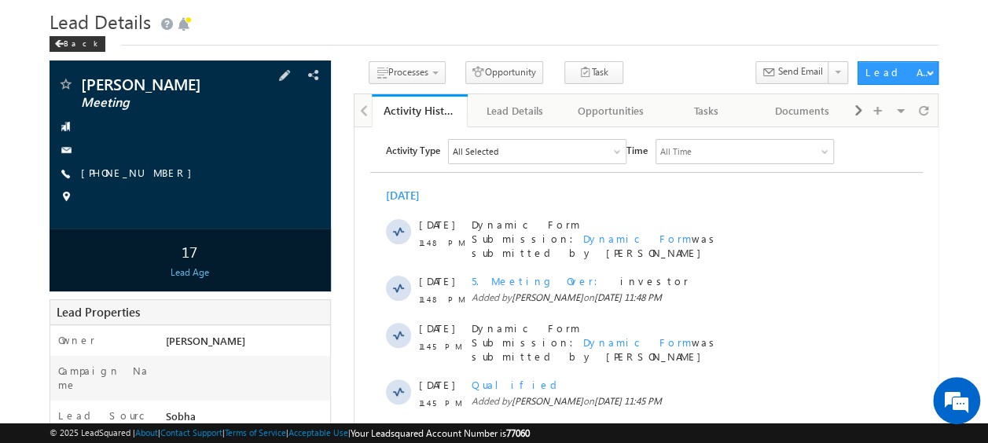
drag, startPoint x: 182, startPoint y: 171, endPoint x: 156, endPoint y: 176, distance: 26.4
click at [156, 176] on div "[PHONE_NUMBER]" at bounding box center [190, 174] width 266 height 16
copy div "[PHONE_NUMBER]"
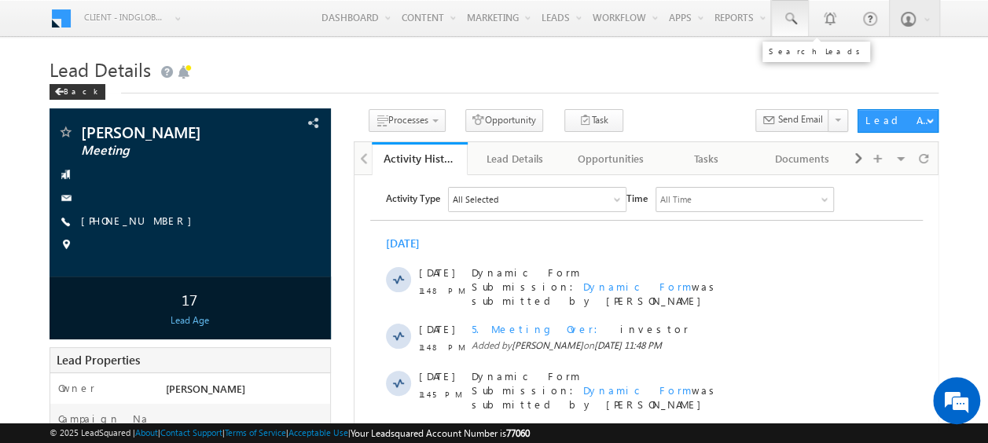
click at [785, 11] on span at bounding box center [790, 19] width 16 height 16
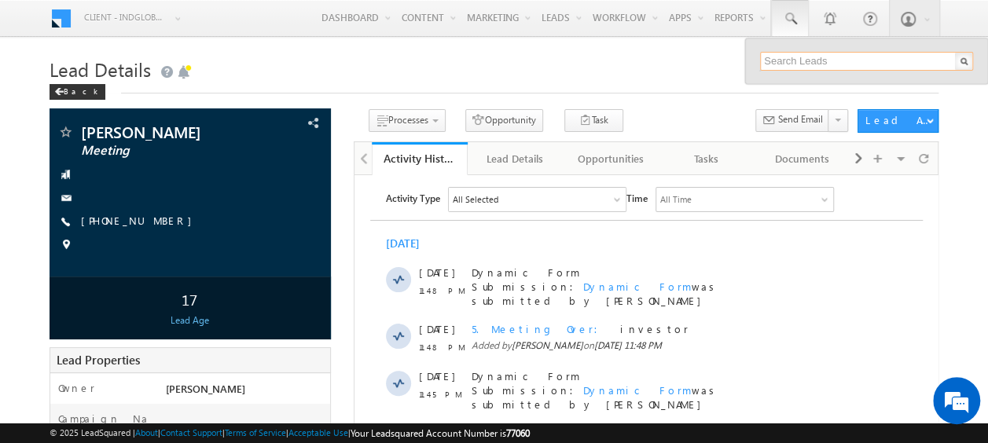
paste input "[PHONE_NUMBER]"
click at [778, 61] on input "text" at bounding box center [866, 61] width 213 height 19
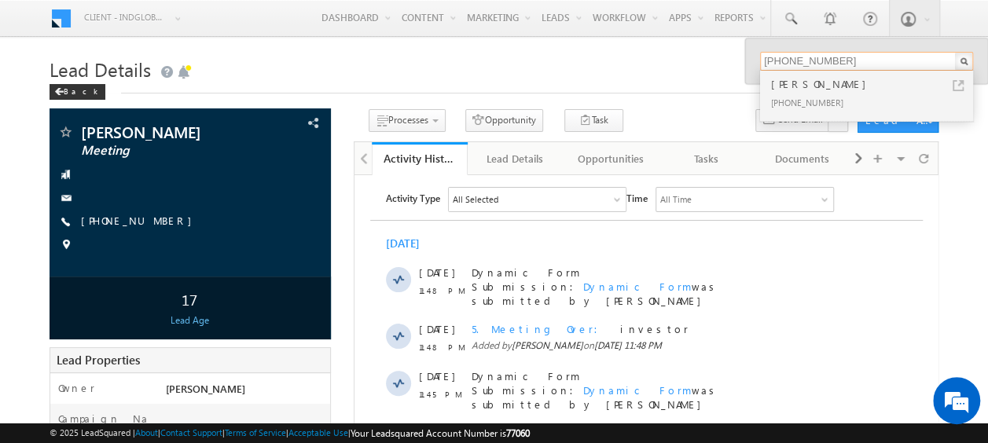
type input "[PHONE_NUMBER]"
click at [675, 73] on h1 "Lead Details" at bounding box center [494, 68] width 889 height 31
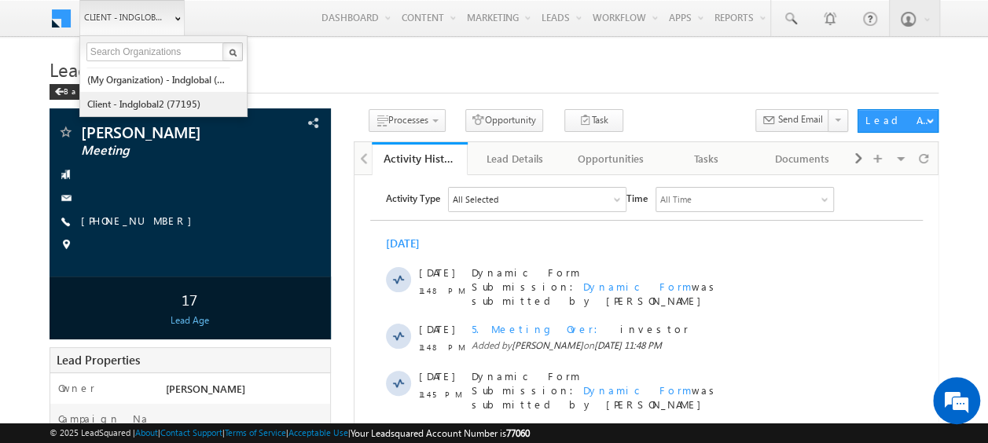
click at [149, 97] on link "Client - indglobal2 (77195)" at bounding box center [158, 104] width 144 height 24
